Goal: Task Accomplishment & Management: Use online tool/utility

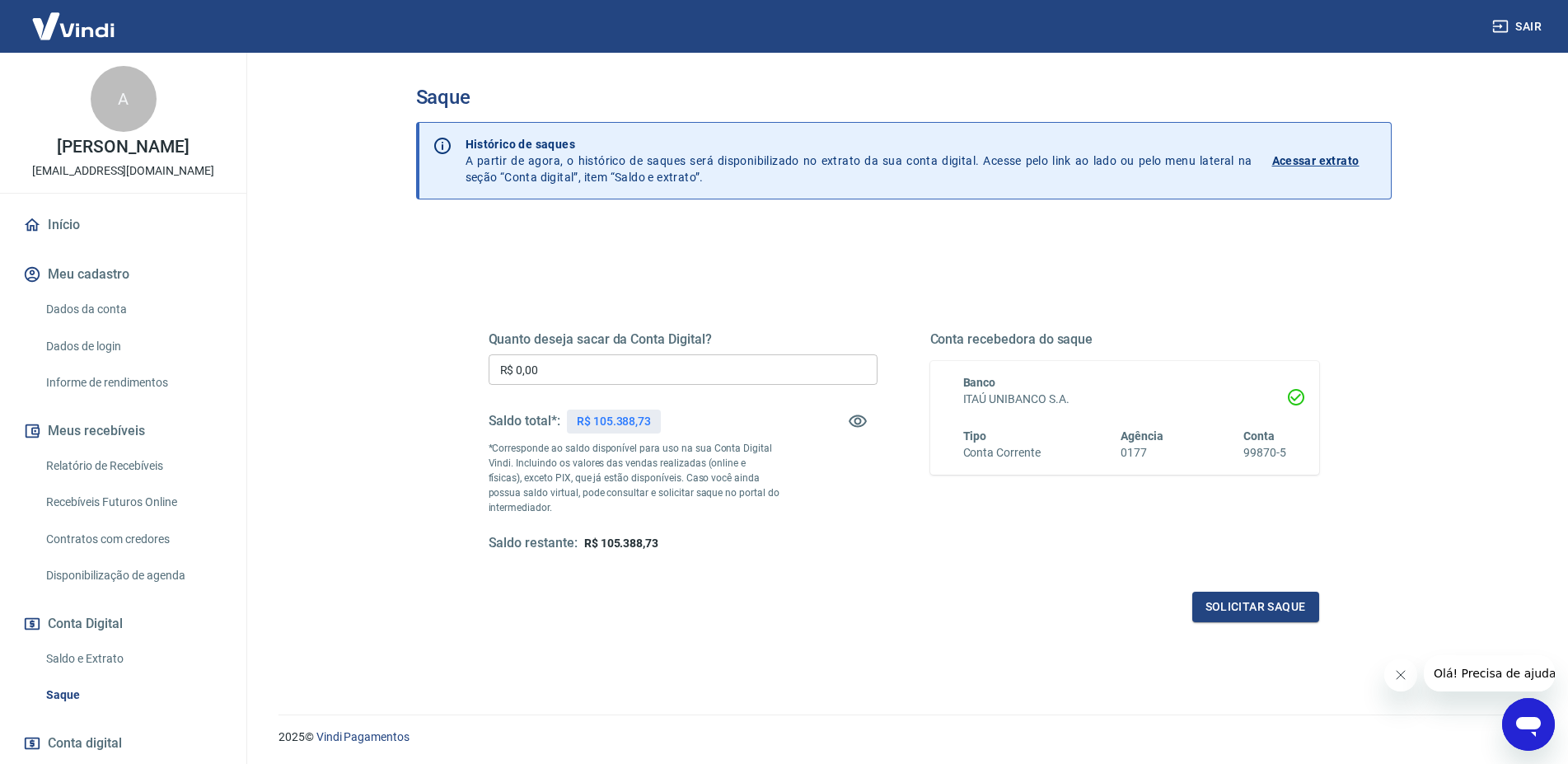
click at [573, 371] on input "R$ 0,00" at bounding box center [683, 369] width 389 height 31
type input "R$ 45.000,00"
click at [1209, 601] on button "Solicitar saque" at bounding box center [1256, 607] width 127 height 31
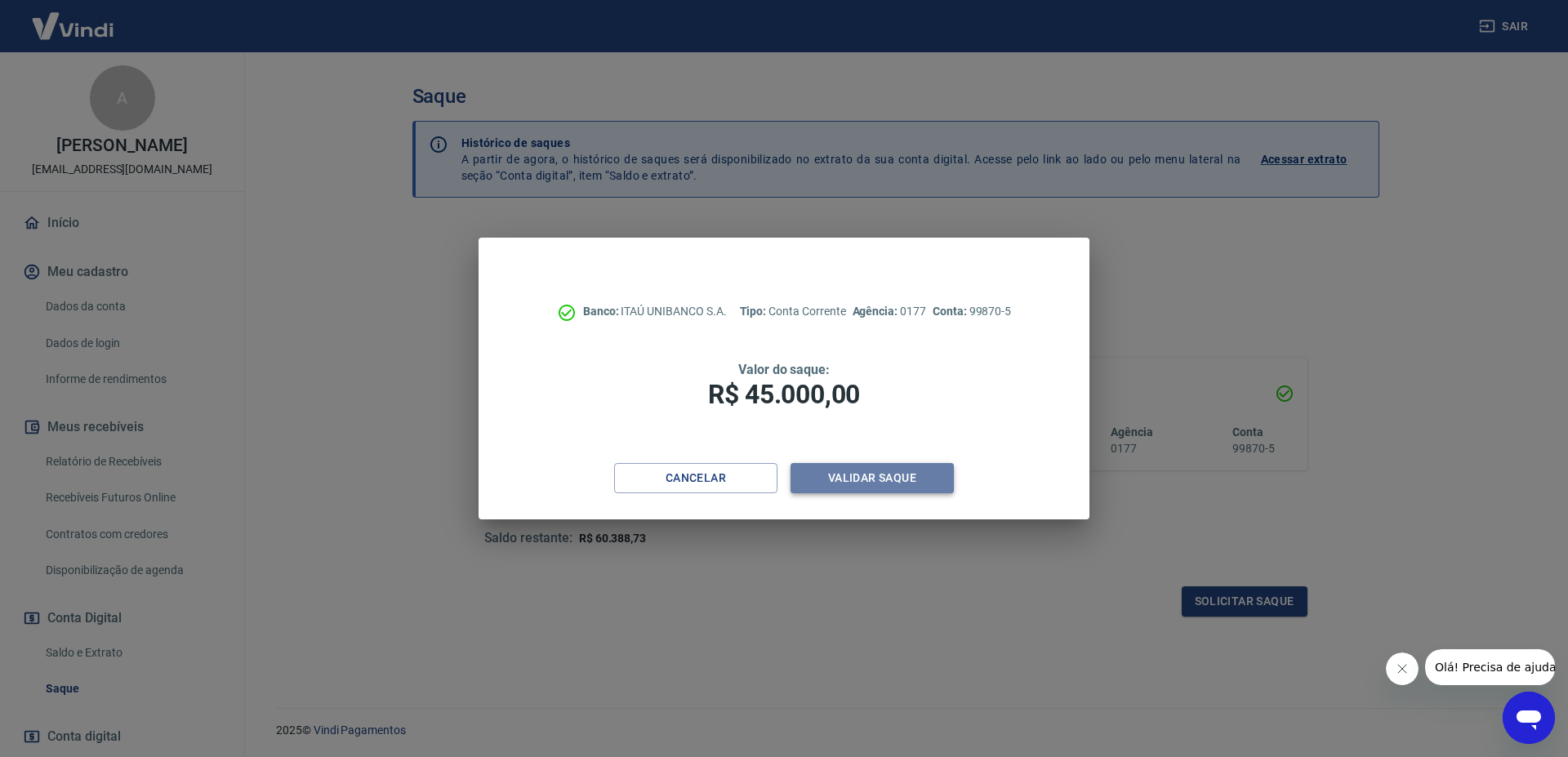
click at [808, 464] on button "Validar saque" at bounding box center [872, 478] width 163 height 31
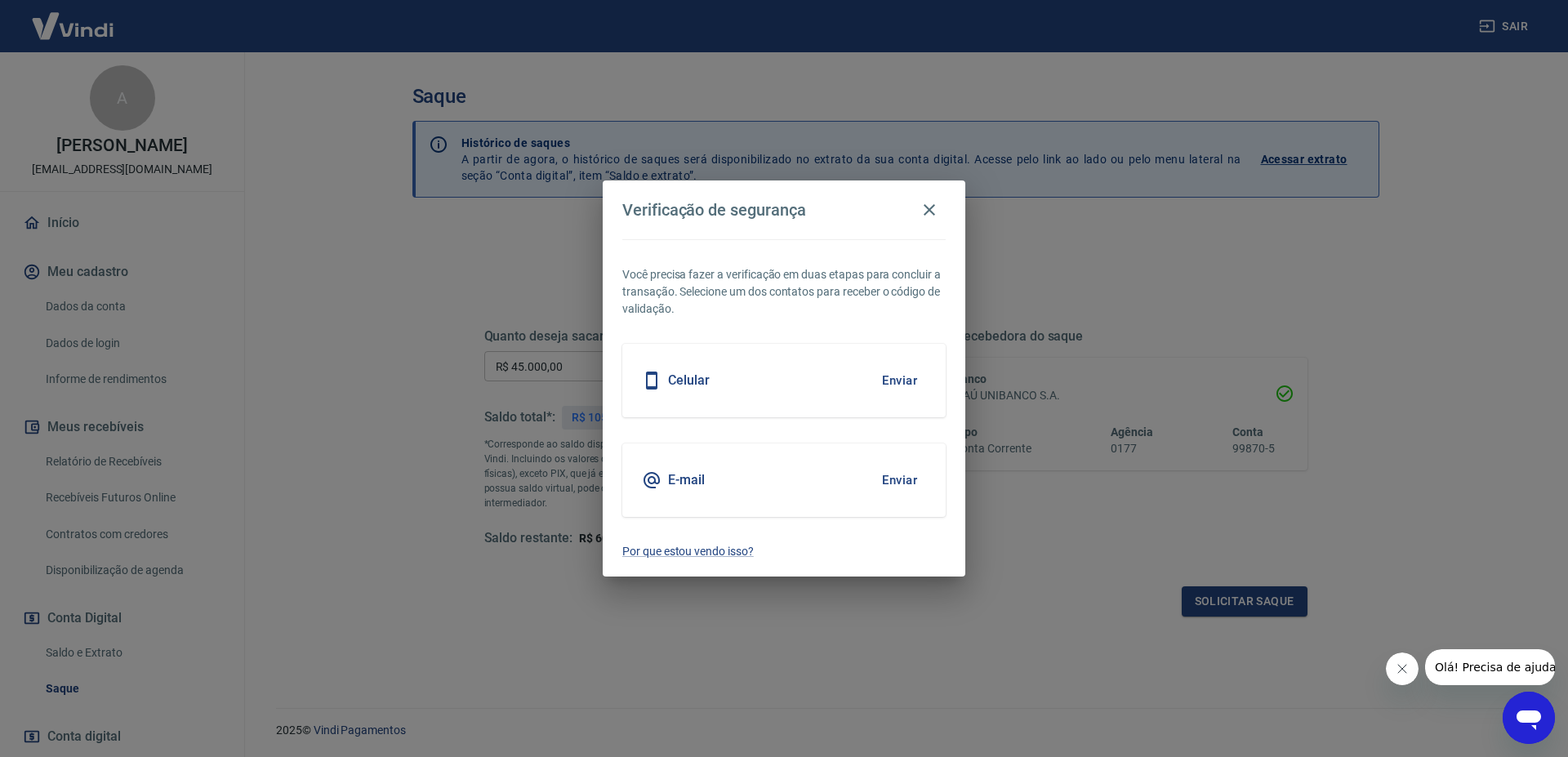
click at [908, 482] on button "Enviar" at bounding box center [899, 480] width 53 height 34
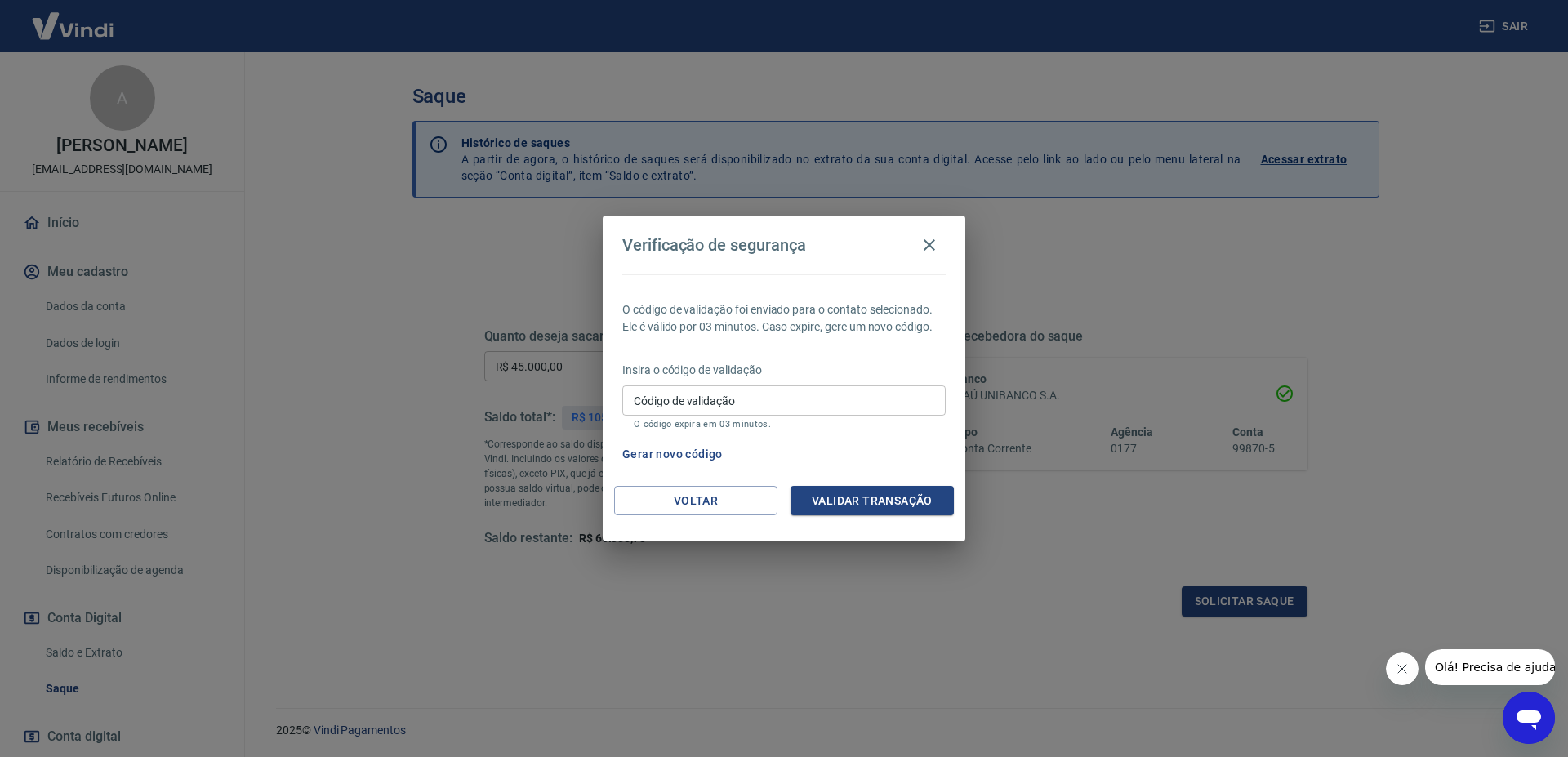
click at [661, 410] on input "Código de validação" at bounding box center [784, 400] width 323 height 31
paste input "913079"
type input "913079"
click at [835, 488] on button "Validar transação" at bounding box center [872, 500] width 163 height 31
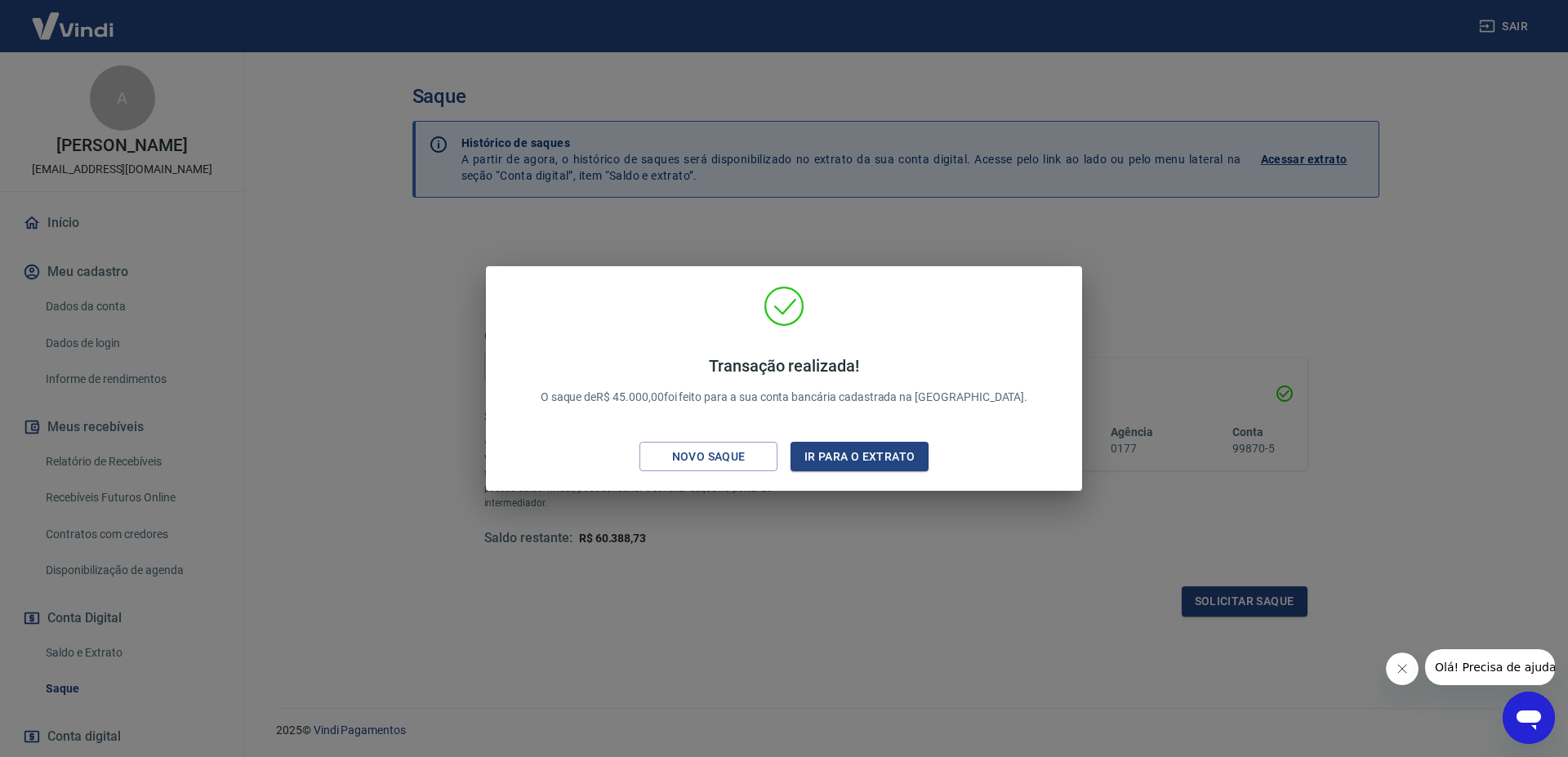
click at [619, 197] on div "Transação realizada! O saque de R$ 45.000,00 foi feito para a sua conta bancári…" at bounding box center [784, 378] width 1568 height 757
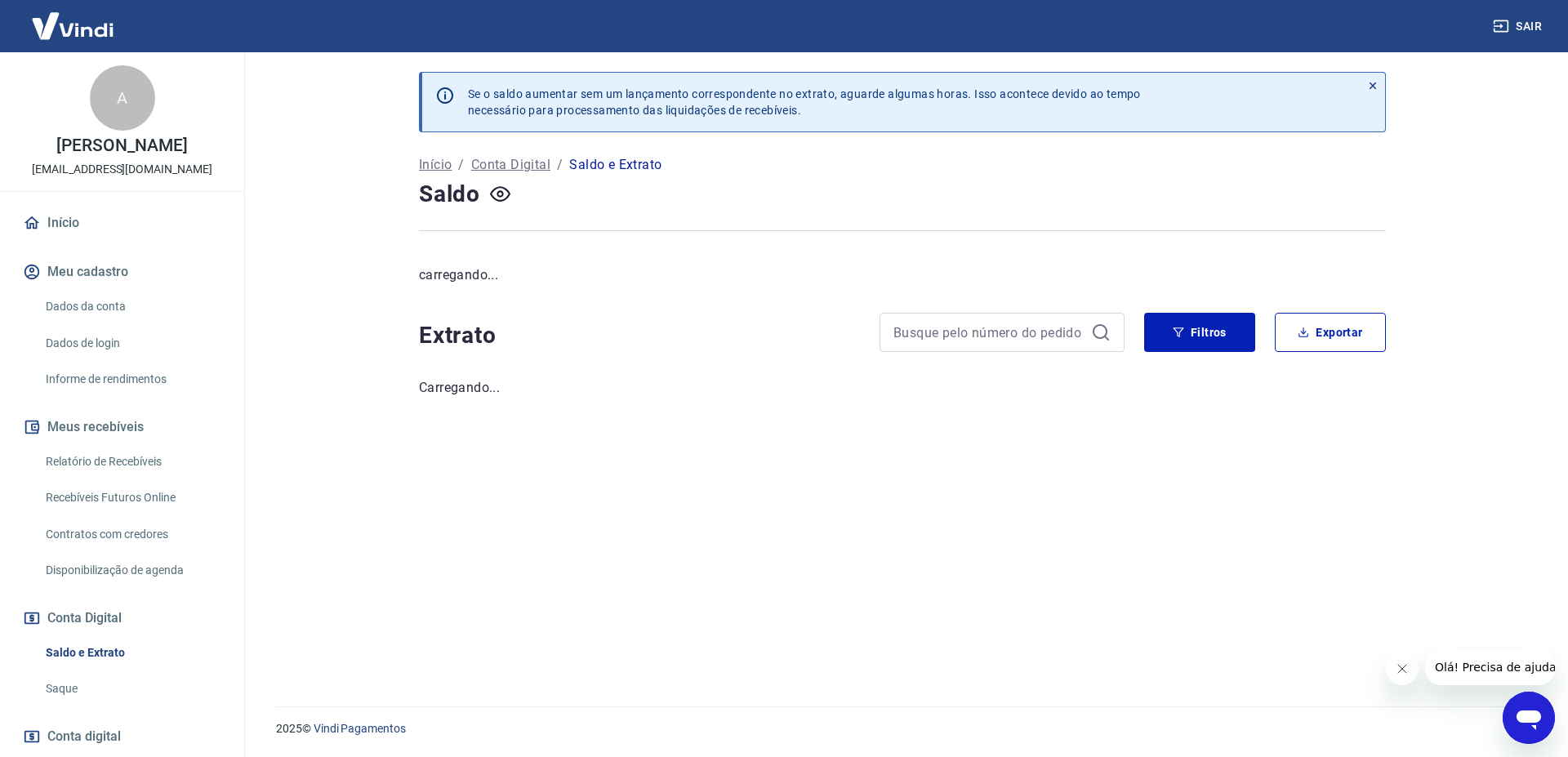
scroll to position [95, 0]
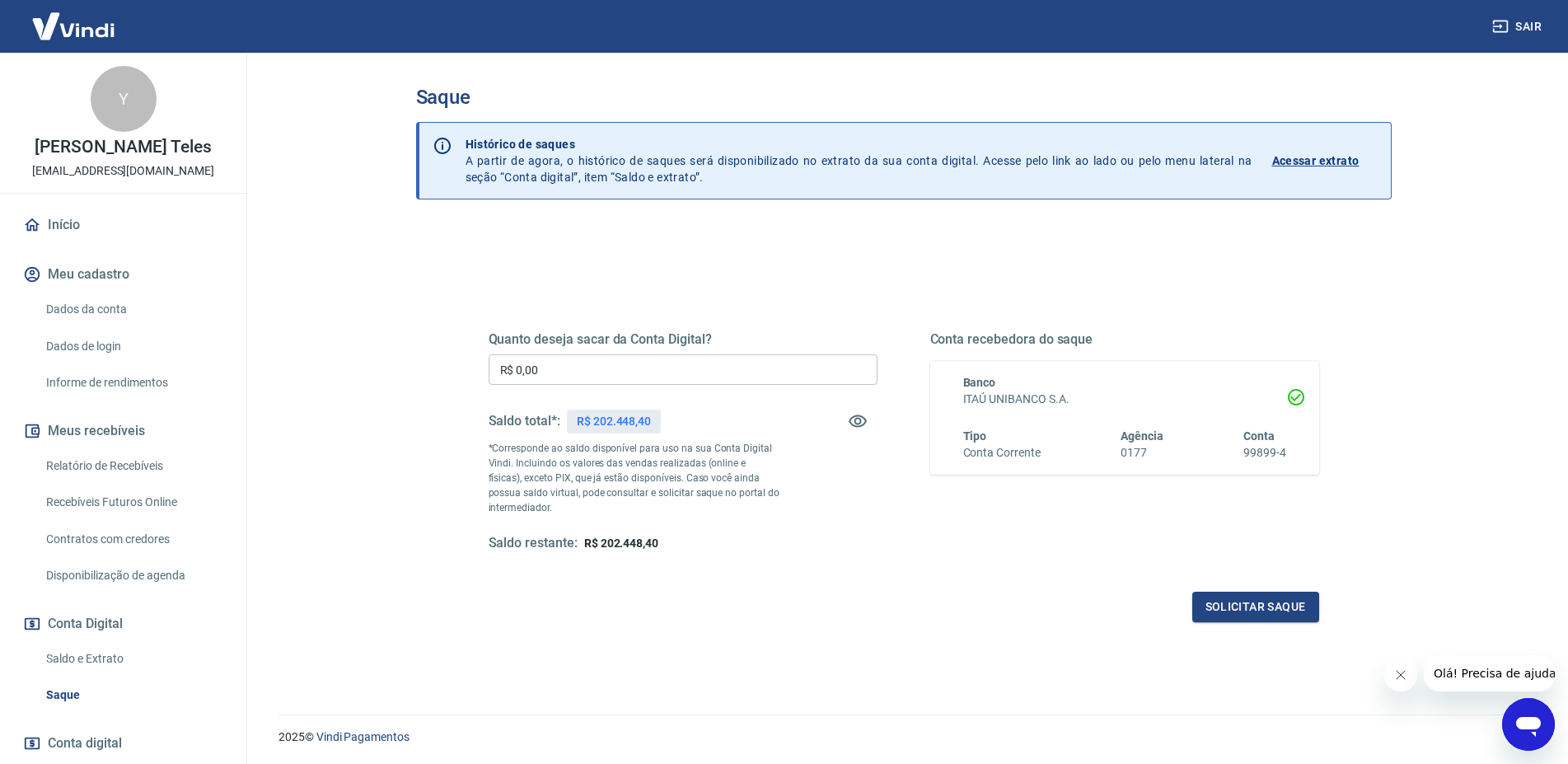
click at [638, 355] on input "R$ 0,00" at bounding box center [683, 369] width 389 height 31
type input "R$ 45.000,00"
click at [1259, 655] on div "Quanto deseja sacar da Conta Digital? R$ 45.000,00 ​ Saldo total*: R$ 202.448,4…" at bounding box center [903, 520] width 975 height 589
click at [1273, 600] on button "Solicitar saque" at bounding box center [1256, 607] width 127 height 31
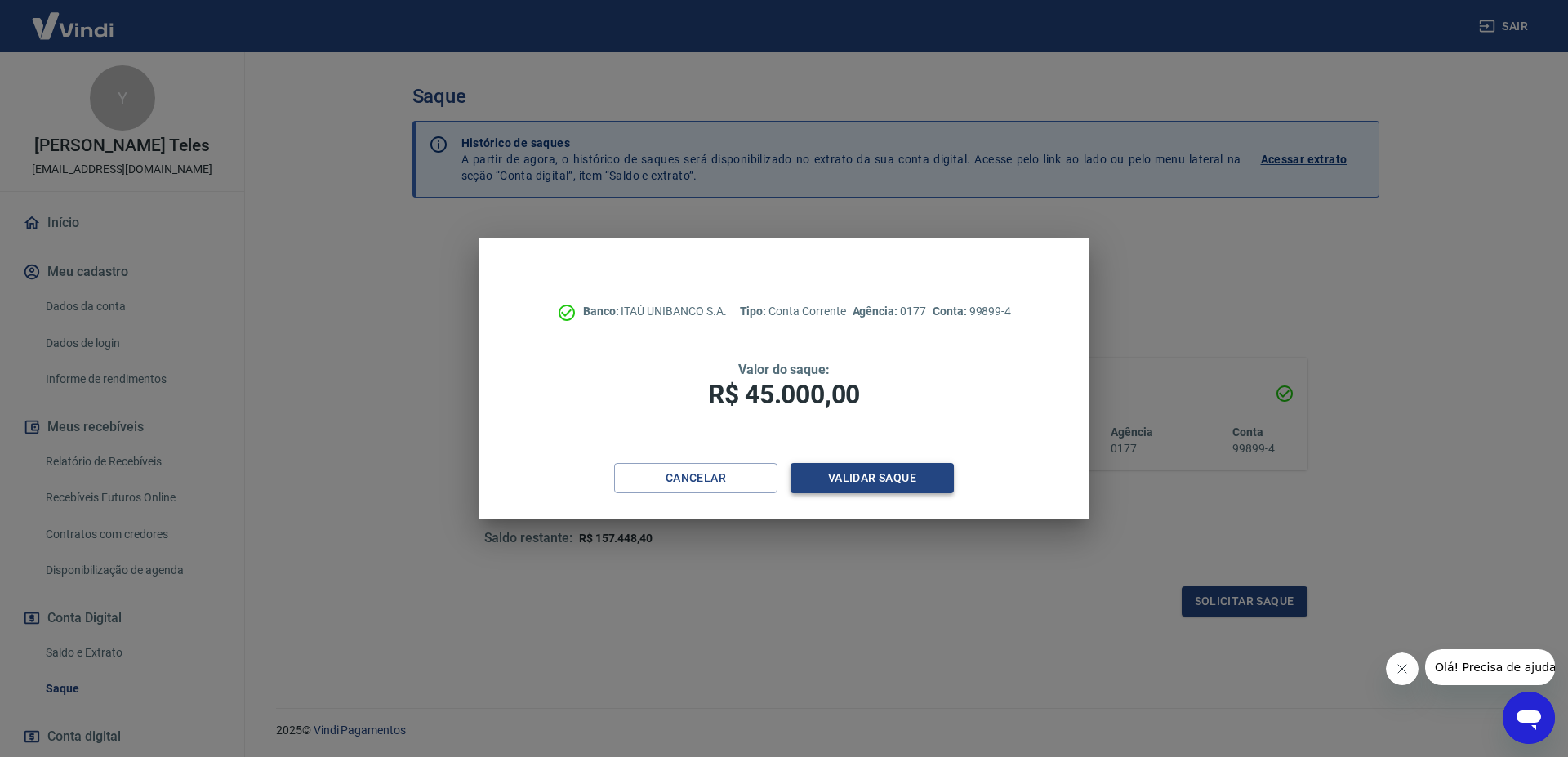
click at [879, 473] on button "Validar saque" at bounding box center [872, 478] width 163 height 31
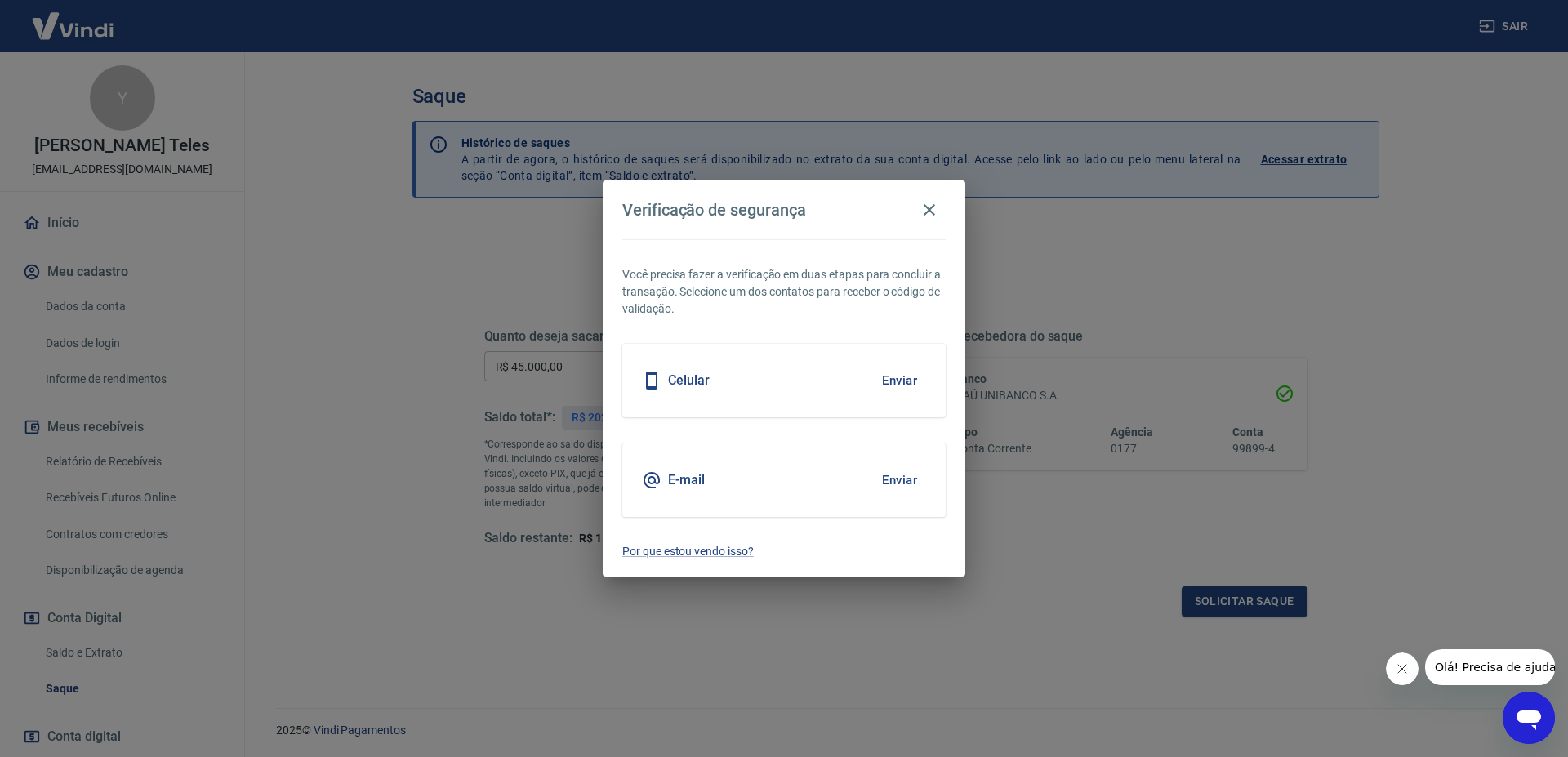
click at [903, 473] on button "Enviar" at bounding box center [899, 480] width 53 height 34
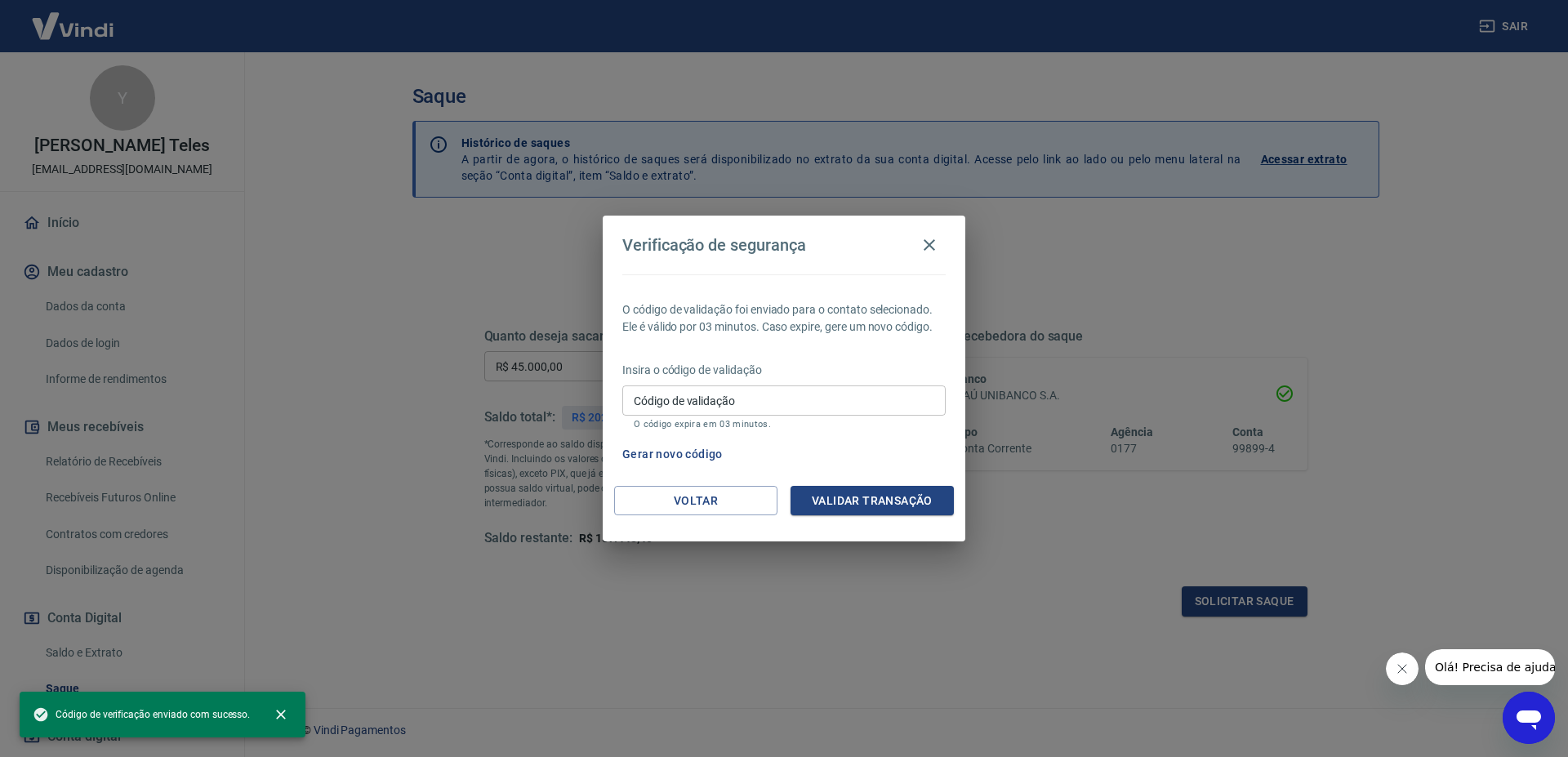
click at [704, 398] on input "Código de validação" at bounding box center [784, 400] width 323 height 31
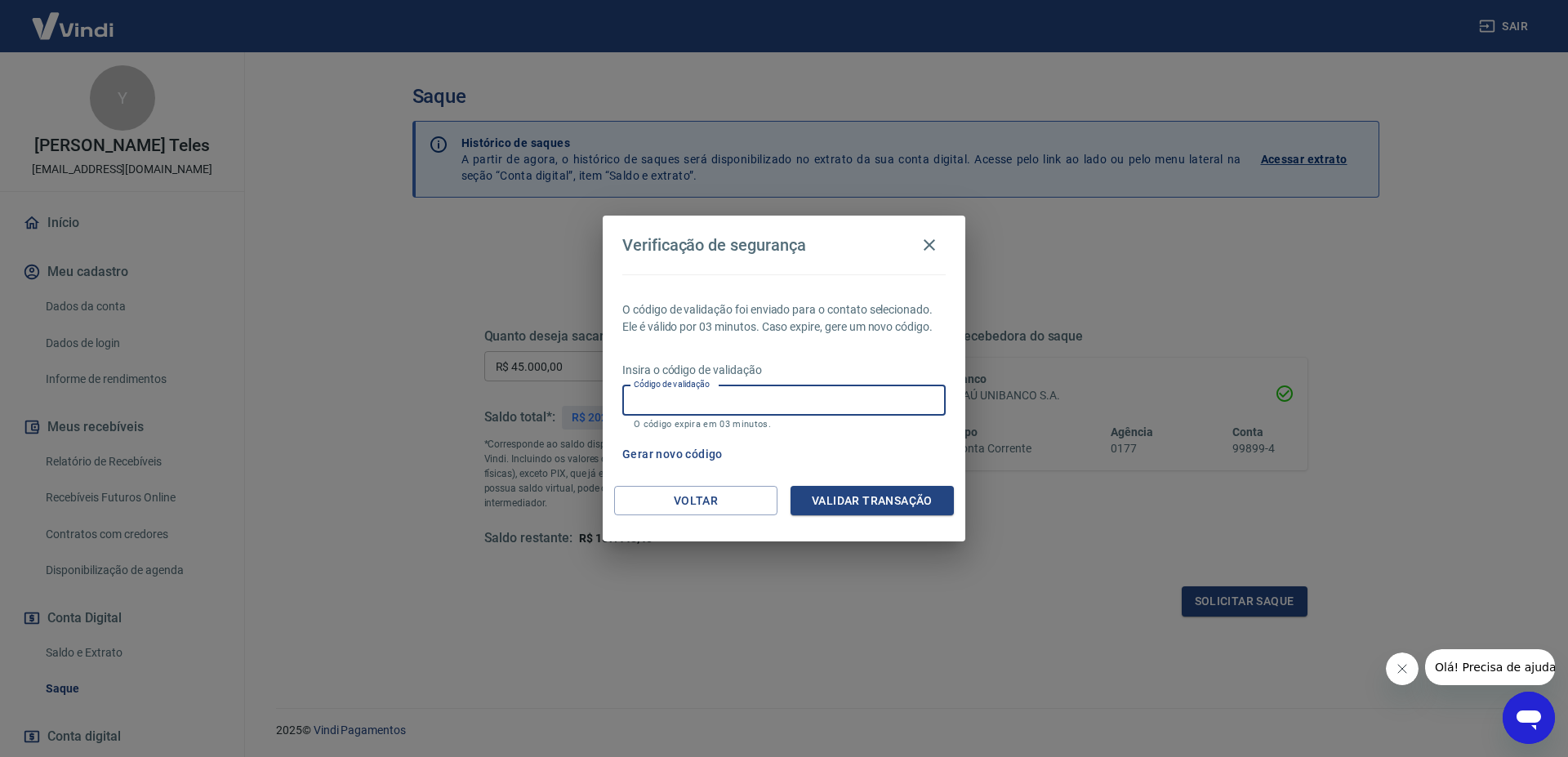
paste input "462972"
type input "462972"
click at [842, 501] on button "Validar transação" at bounding box center [872, 500] width 163 height 31
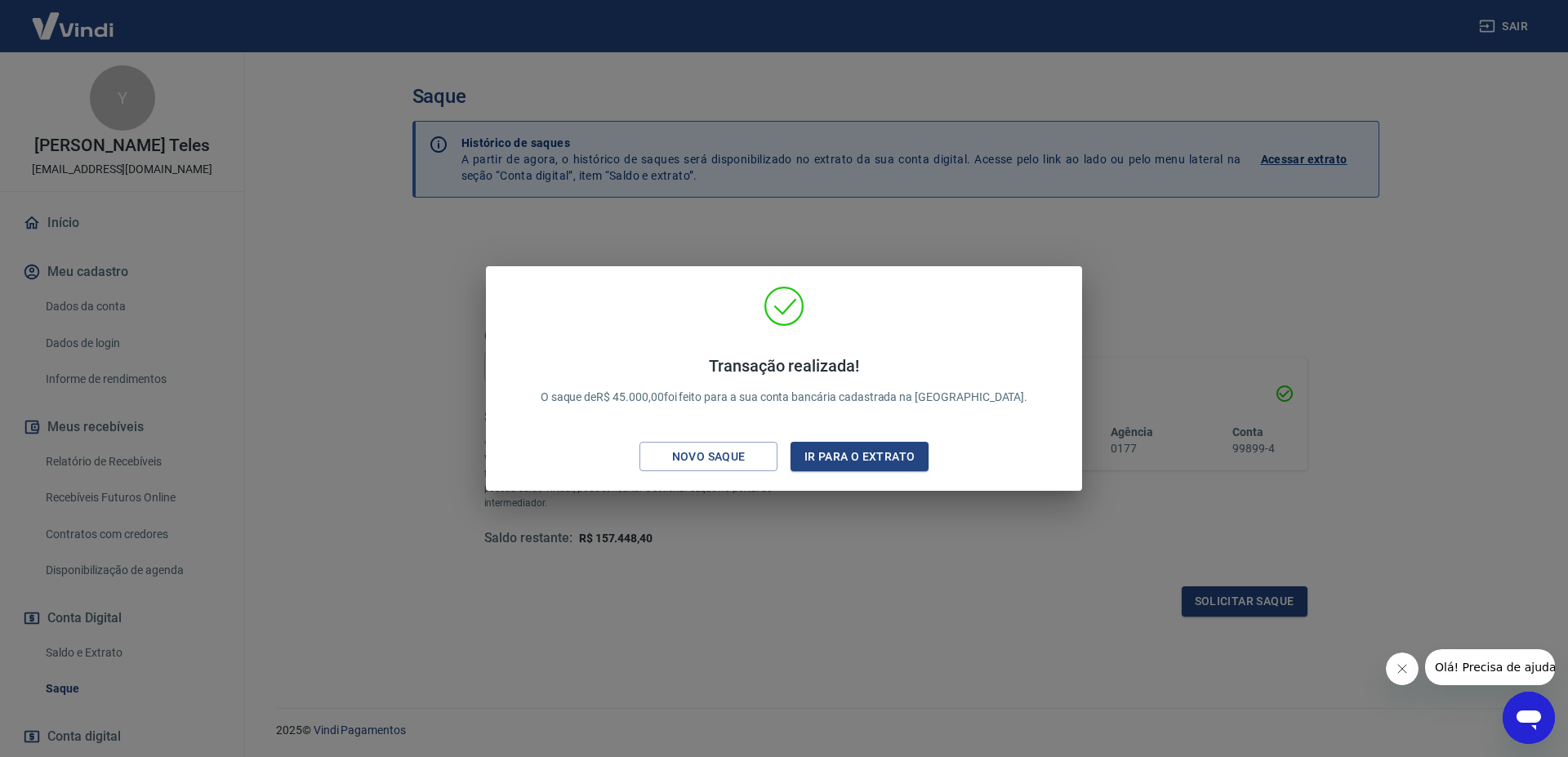
click at [1214, 405] on div "Transação realizada! O saque de R$ 45.000,00 foi feito para a sua conta bancári…" at bounding box center [784, 378] width 1568 height 757
